Goal: Information Seeking & Learning: Learn about a topic

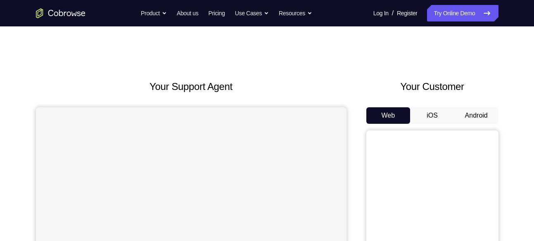
click at [465, 112] on button "Android" at bounding box center [477, 115] width 44 height 17
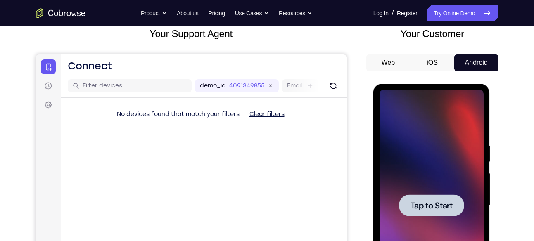
click at [458, 144] on div at bounding box center [432, 205] width 104 height 231
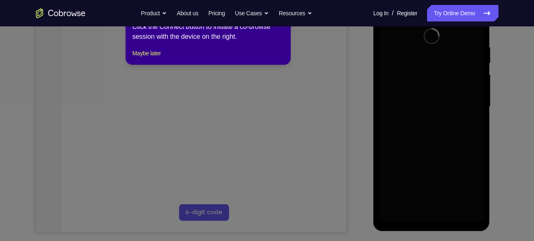
scroll to position [152, 0]
click at [157, 58] on button "Maybe later" at bounding box center [146, 53] width 29 height 10
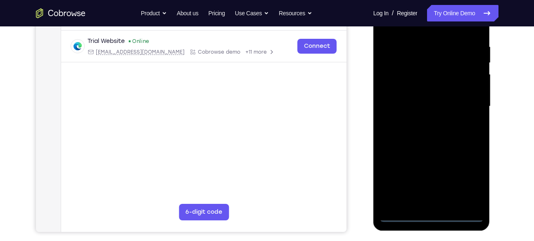
click at [436, 223] on div at bounding box center [432, 108] width 117 height 246
click at [436, 221] on div at bounding box center [432, 106] width 104 height 231
click at [462, 187] on div at bounding box center [432, 106] width 104 height 231
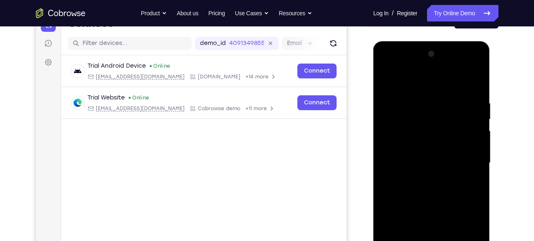
scroll to position [94, 0]
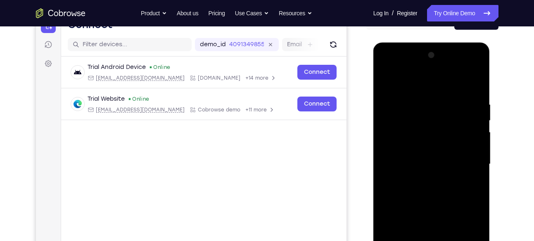
click at [434, 91] on div at bounding box center [432, 164] width 104 height 231
click at [466, 160] on div at bounding box center [432, 164] width 104 height 231
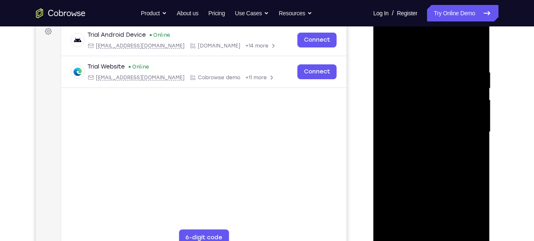
scroll to position [126, 0]
click at [426, 38] on div at bounding box center [432, 132] width 104 height 231
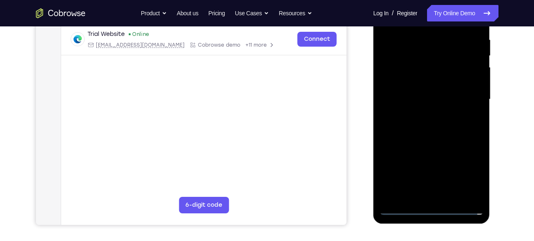
scroll to position [159, 0]
click at [439, 197] on div at bounding box center [432, 99] width 104 height 231
click at [448, 95] on div at bounding box center [432, 99] width 104 height 231
click at [435, 86] on div at bounding box center [432, 99] width 104 height 231
click at [419, 102] on div at bounding box center [432, 99] width 104 height 231
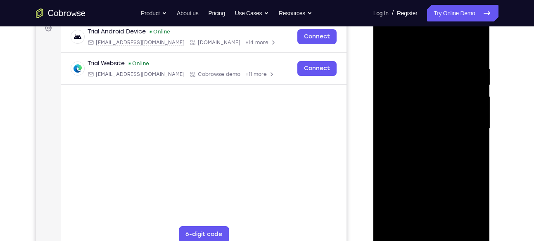
scroll to position [130, 0]
click at [443, 172] on div at bounding box center [432, 128] width 104 height 231
click at [476, 168] on div at bounding box center [432, 128] width 104 height 231
click at [476, 165] on div at bounding box center [432, 128] width 104 height 231
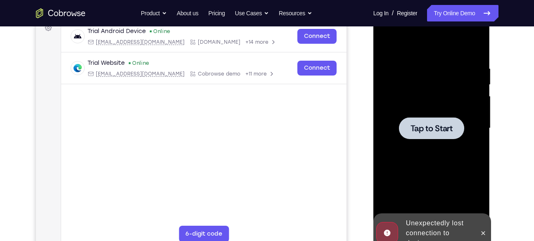
click at [476, 165] on div at bounding box center [432, 128] width 104 height 231
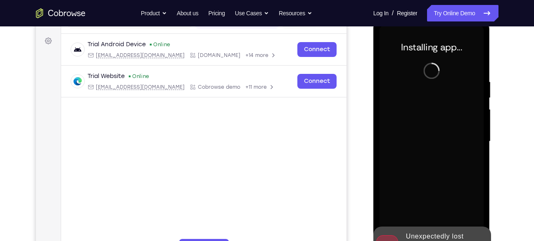
scroll to position [152, 0]
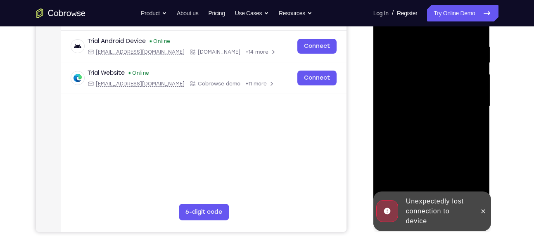
click at [400, 132] on div at bounding box center [432, 106] width 104 height 231
drag, startPoint x: 400, startPoint y: 132, endPoint x: 483, endPoint y: 213, distance: 115.7
click at [483, 213] on div "Online web based iOS Simulators and Android Emulators. Run iPhone, iPad, Mobile…" at bounding box center [433, 109] width 118 height 248
click at [483, 213] on icon at bounding box center [483, 211] width 7 height 7
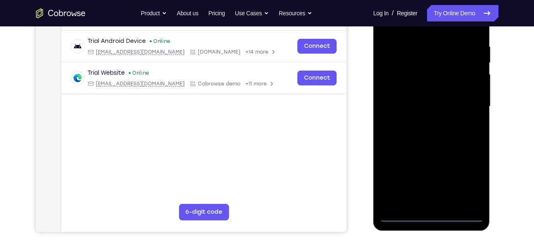
click at [435, 216] on div at bounding box center [432, 106] width 104 height 231
click at [466, 184] on div at bounding box center [432, 106] width 104 height 231
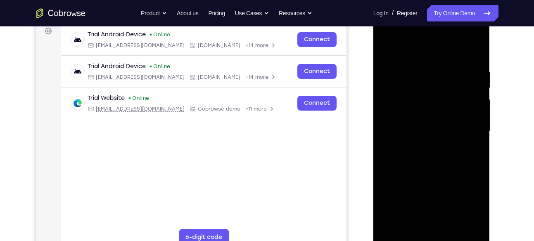
scroll to position [121, 0]
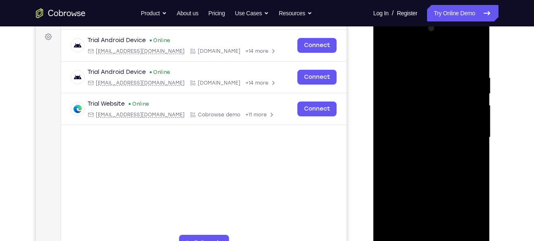
click at [433, 56] on div at bounding box center [432, 137] width 104 height 231
click at [466, 136] on div at bounding box center [432, 137] width 104 height 231
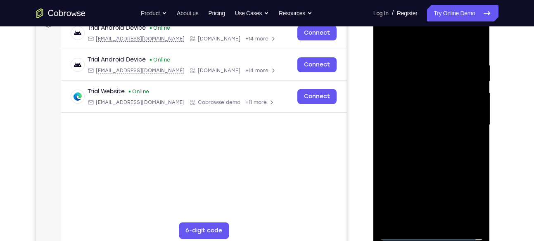
scroll to position [134, 0]
click at [422, 139] on div at bounding box center [432, 124] width 104 height 231
click at [426, 119] on div at bounding box center [432, 124] width 104 height 231
click at [436, 110] on div at bounding box center [432, 124] width 104 height 231
click at [433, 124] on div at bounding box center [432, 124] width 104 height 231
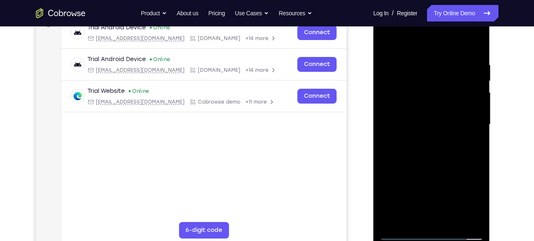
click at [437, 145] on div at bounding box center [432, 124] width 104 height 231
click at [454, 127] on div at bounding box center [432, 124] width 104 height 231
click at [443, 152] on div at bounding box center [432, 124] width 104 height 231
click at [443, 159] on div at bounding box center [432, 124] width 104 height 231
drag, startPoint x: 443, startPoint y: 174, endPoint x: 456, endPoint y: 96, distance: 79.5
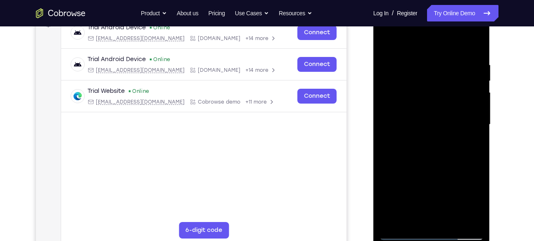
click at [456, 96] on div at bounding box center [432, 124] width 104 height 231
click at [397, 170] on div at bounding box center [432, 124] width 104 height 231
drag, startPoint x: 422, startPoint y: 81, endPoint x: 422, endPoint y: 103, distance: 21.9
click at [422, 103] on div at bounding box center [432, 124] width 104 height 231
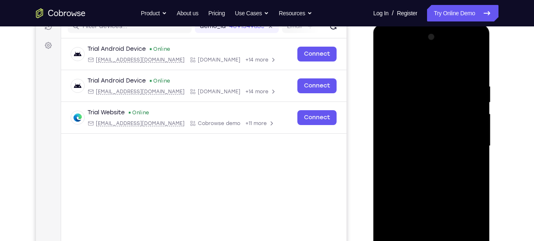
scroll to position [112, 0]
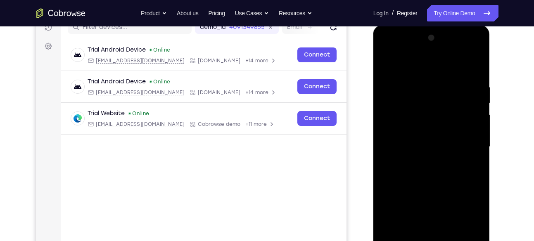
click at [464, 63] on div at bounding box center [432, 146] width 104 height 231
drag, startPoint x: 401, startPoint y: 100, endPoint x: 405, endPoint y: 206, distance: 106.3
click at [405, 206] on div at bounding box center [432, 146] width 104 height 231
click at [388, 62] on div at bounding box center [432, 146] width 104 height 231
click at [478, 66] on div at bounding box center [432, 146] width 104 height 231
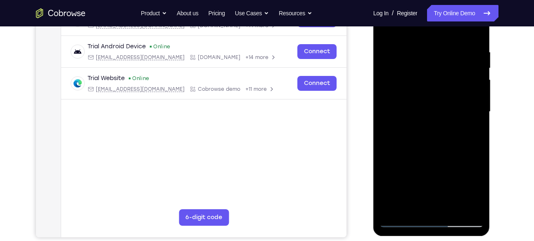
scroll to position [147, 0]
click at [452, 214] on div at bounding box center [432, 111] width 104 height 231
click at [453, 212] on div at bounding box center [432, 111] width 104 height 231
click at [450, 158] on div at bounding box center [432, 111] width 104 height 231
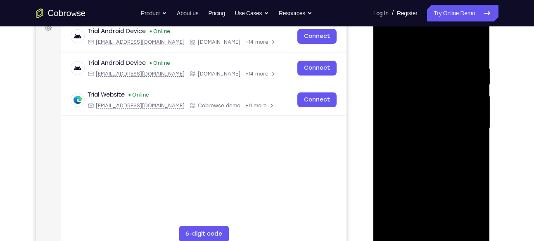
scroll to position [130, 0]
click at [394, 74] on div at bounding box center [432, 128] width 104 height 231
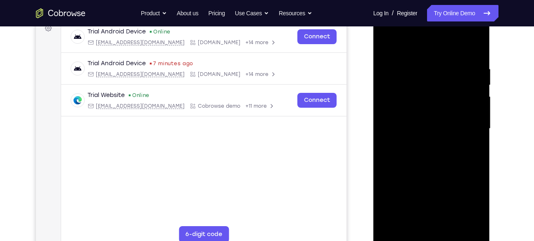
click at [435, 79] on div at bounding box center [432, 128] width 104 height 231
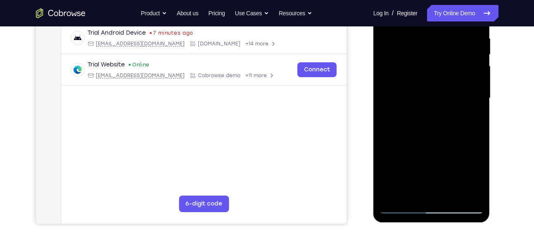
scroll to position [161, 0]
click at [477, 177] on div at bounding box center [432, 97] width 104 height 231
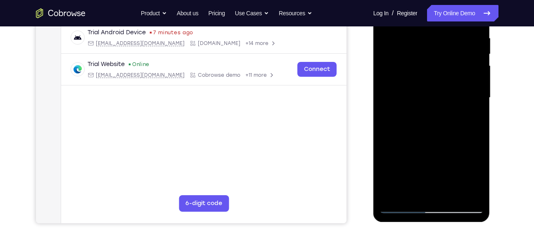
click at [477, 177] on div at bounding box center [432, 97] width 104 height 231
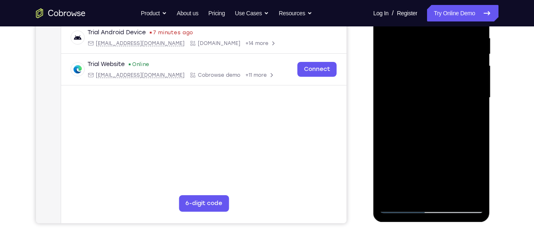
click at [477, 177] on div at bounding box center [432, 97] width 104 height 231
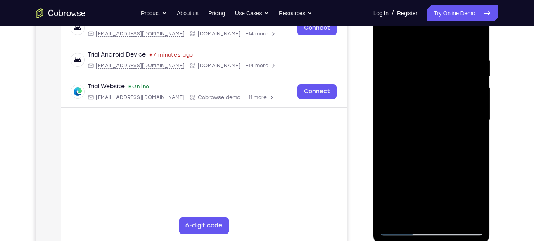
scroll to position [133, 0]
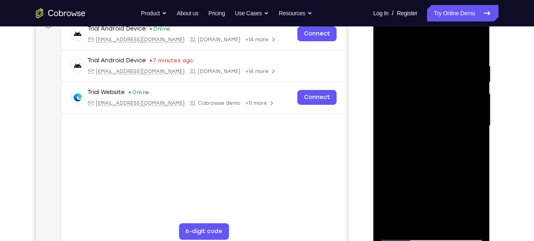
click at [477, 49] on div at bounding box center [432, 125] width 104 height 231
click at [388, 40] on div at bounding box center [432, 125] width 104 height 231
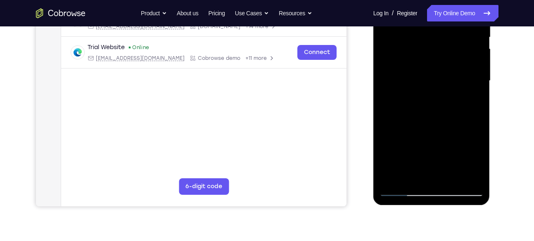
scroll to position [175, 0]
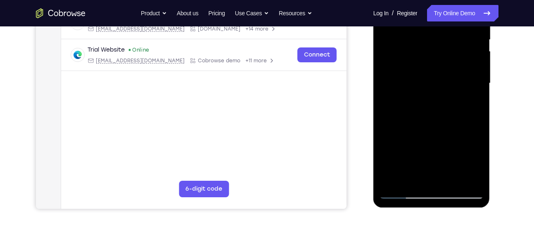
drag, startPoint x: 419, startPoint y: 134, endPoint x: 423, endPoint y: 63, distance: 71.2
click at [423, 63] on div at bounding box center [432, 83] width 104 height 231
click at [386, 45] on div at bounding box center [432, 83] width 104 height 231
drag, startPoint x: 431, startPoint y: 51, endPoint x: 426, endPoint y: 71, distance: 20.7
click at [426, 71] on div at bounding box center [432, 83] width 104 height 231
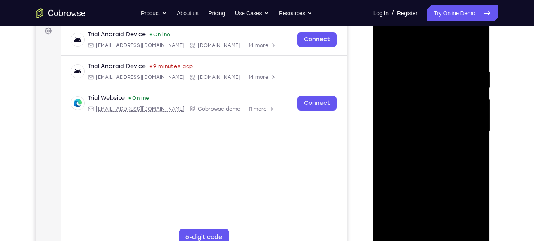
scroll to position [126, 0]
drag, startPoint x: 415, startPoint y: 147, endPoint x: 415, endPoint y: 103, distance: 43.8
click at [415, 103] on div at bounding box center [432, 132] width 104 height 231
click at [389, 149] on div at bounding box center [432, 132] width 104 height 231
drag, startPoint x: 435, startPoint y: 85, endPoint x: 438, endPoint y: 196, distance: 111.6
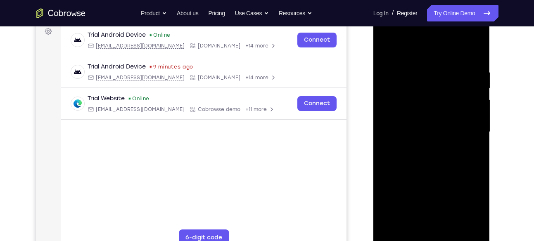
click at [438, 196] on div at bounding box center [432, 132] width 104 height 231
click at [420, 71] on div at bounding box center [432, 132] width 104 height 231
click at [475, 100] on div at bounding box center [432, 132] width 104 height 231
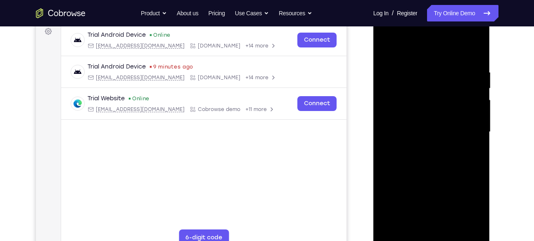
click at [475, 100] on div at bounding box center [432, 132] width 104 height 231
click at [463, 106] on div at bounding box center [432, 132] width 104 height 231
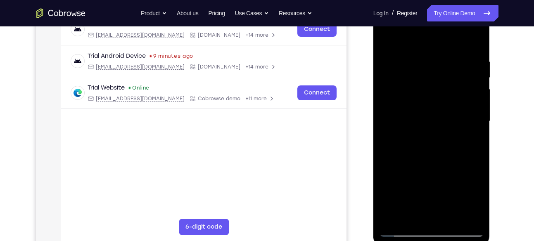
scroll to position [138, 0]
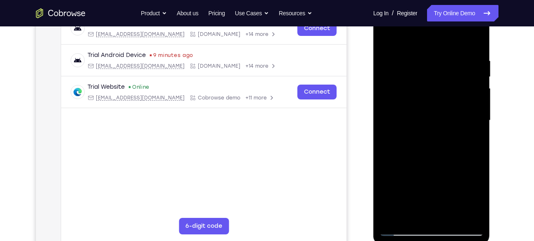
click at [463, 106] on div at bounding box center [432, 120] width 104 height 231
drag, startPoint x: 463, startPoint y: 94, endPoint x: 463, endPoint y: 106, distance: 11.6
click at [463, 106] on div at bounding box center [432, 120] width 104 height 231
click at [467, 105] on div at bounding box center [432, 120] width 104 height 231
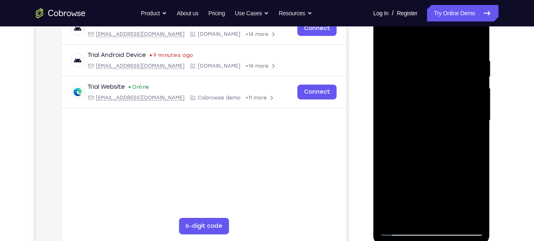
click at [474, 42] on div at bounding box center [432, 120] width 104 height 231
drag, startPoint x: 472, startPoint y: 63, endPoint x: 405, endPoint y: 70, distance: 66.9
click at [405, 70] on div at bounding box center [432, 120] width 104 height 231
click at [462, 60] on div at bounding box center [432, 120] width 104 height 231
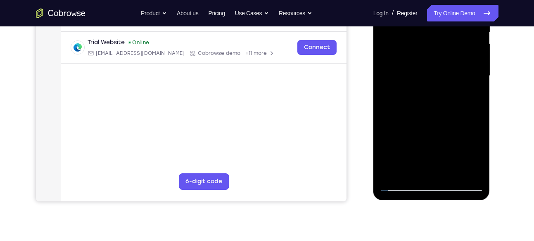
scroll to position [183, 0]
click at [475, 169] on div at bounding box center [432, 75] width 104 height 231
click at [432, 170] on div at bounding box center [432, 75] width 104 height 231
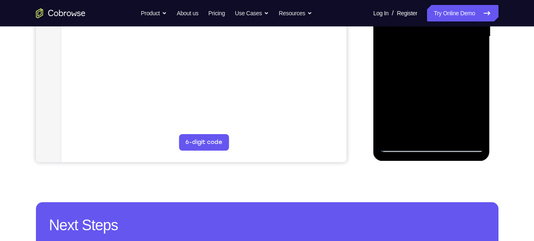
click at [404, 148] on div at bounding box center [432, 36] width 104 height 231
click at [468, 132] on div at bounding box center [432, 36] width 104 height 231
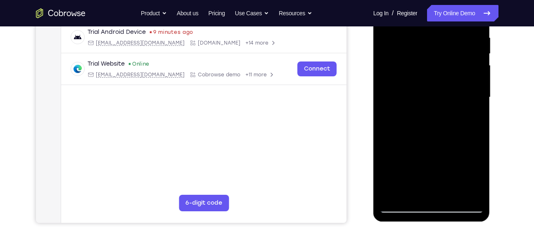
scroll to position [159, 0]
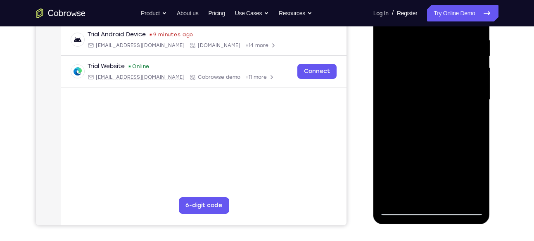
click at [467, 94] on div at bounding box center [432, 99] width 104 height 231
drag, startPoint x: 467, startPoint y: 157, endPoint x: 467, endPoint y: 94, distance: 63.2
click at [467, 94] on div at bounding box center [432, 99] width 104 height 231
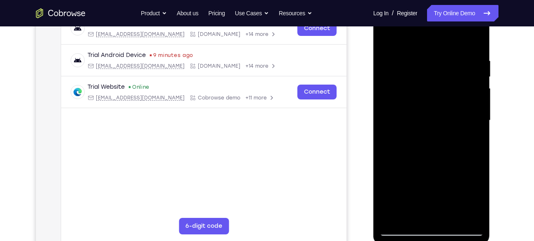
scroll to position [138, 0]
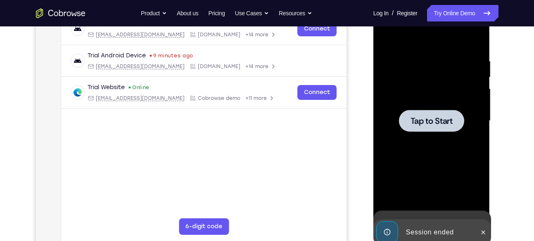
click at [467, 94] on div at bounding box center [432, 120] width 104 height 231
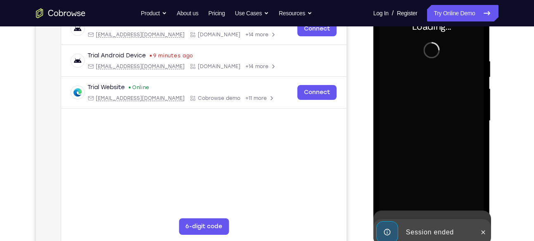
drag, startPoint x: 467, startPoint y: 115, endPoint x: 467, endPoint y: 94, distance: 21.1
click at [467, 94] on div at bounding box center [432, 120] width 104 height 231
